Goal: Navigation & Orientation: Find specific page/section

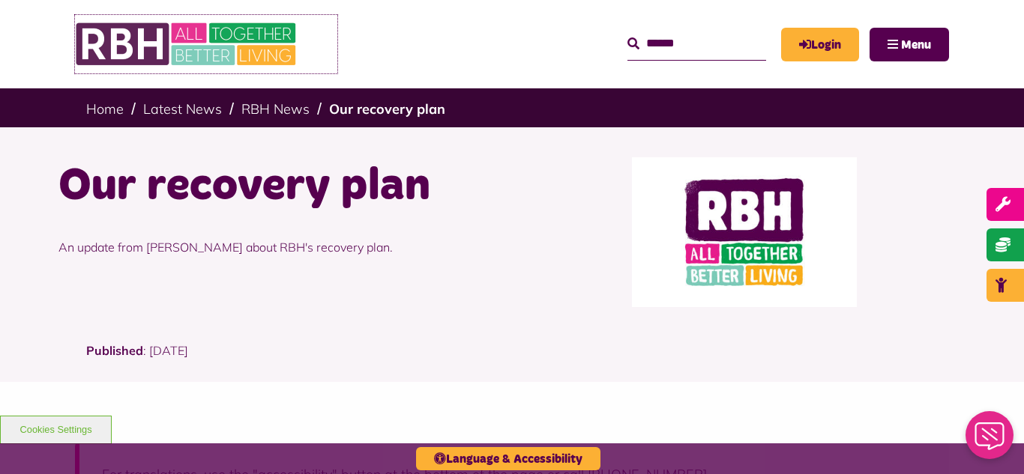
click at [224, 37] on img at bounding box center [187, 44] width 225 height 58
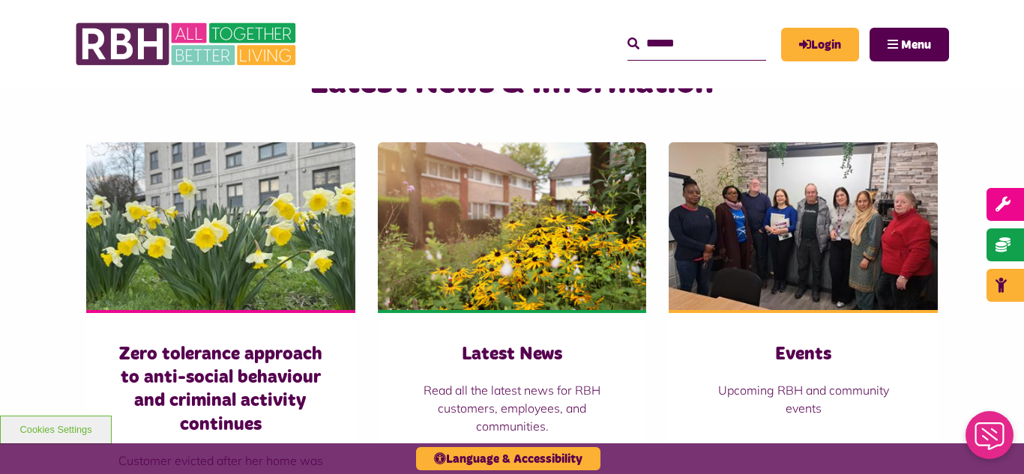
scroll to position [989, 0]
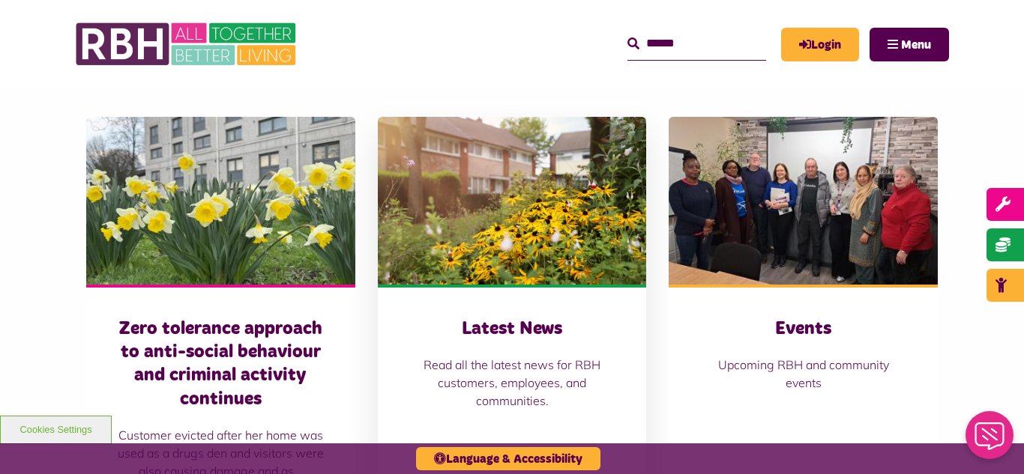
click at [505, 189] on img at bounding box center [512, 201] width 269 height 168
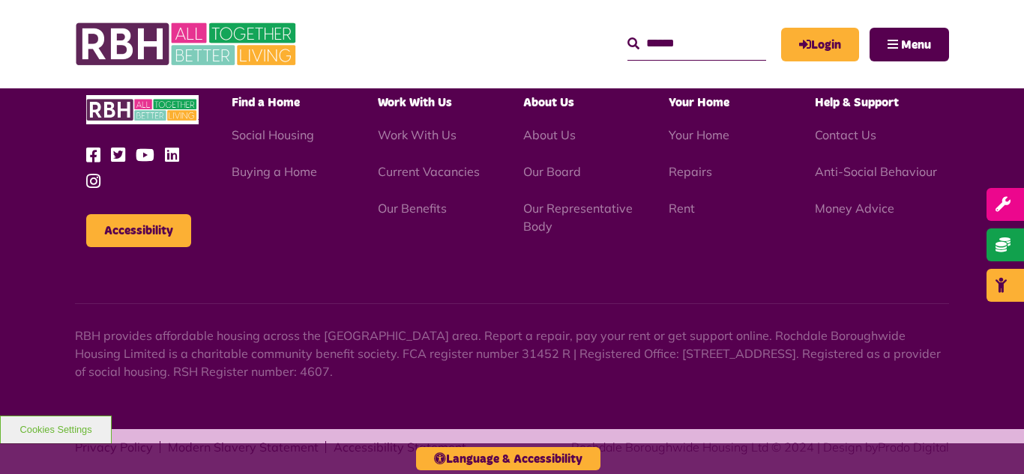
scroll to position [1631, 0]
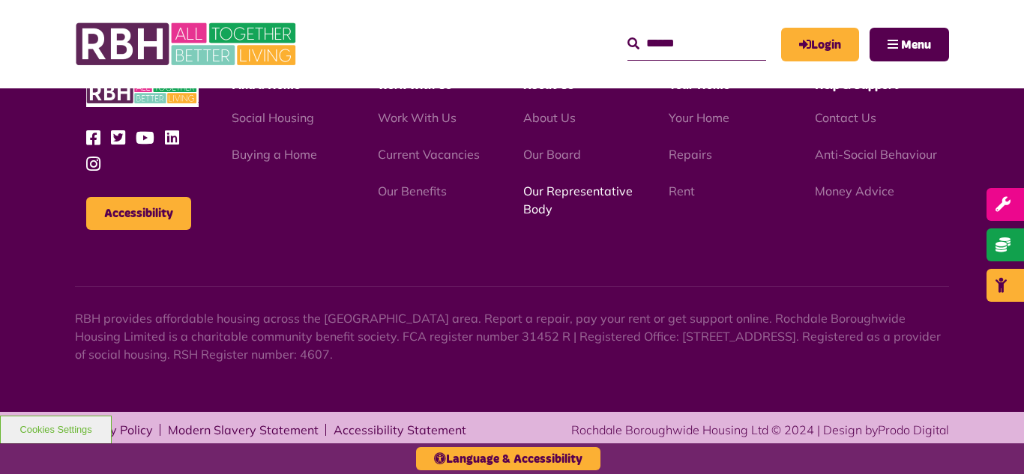
click at [554, 196] on link "Our Representative Body" at bounding box center [577, 200] width 109 height 33
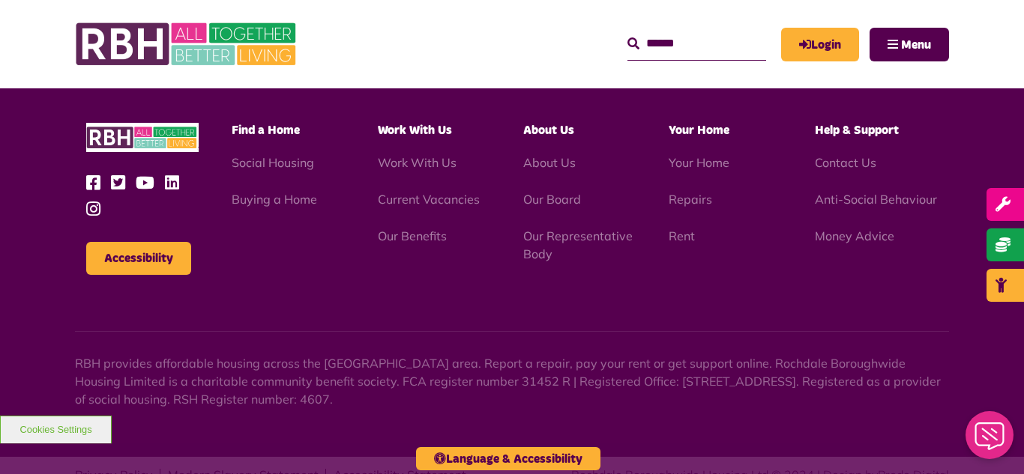
scroll to position [4351, 0]
